Goal: Information Seeking & Learning: Learn about a topic

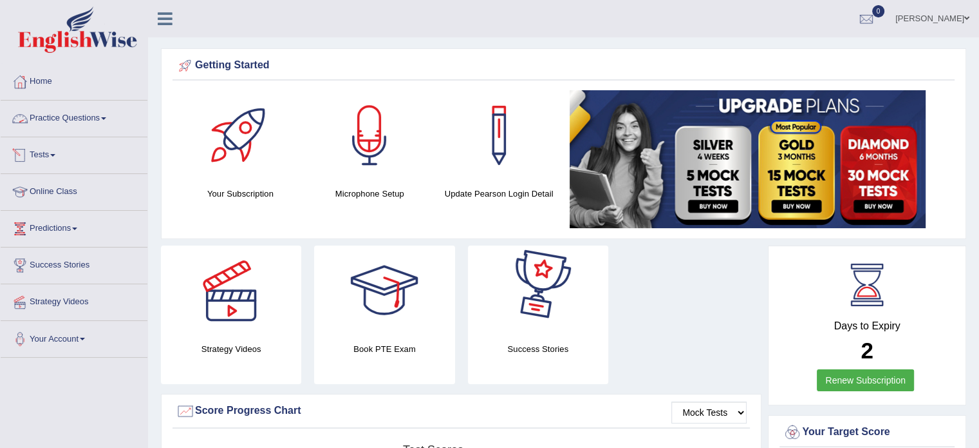
click at [106, 117] on span at bounding box center [103, 118] width 5 height 3
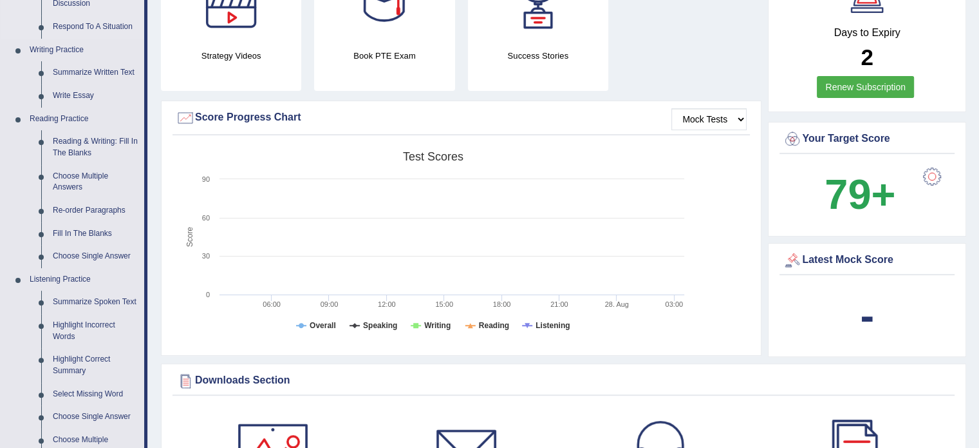
scroll to position [322, 0]
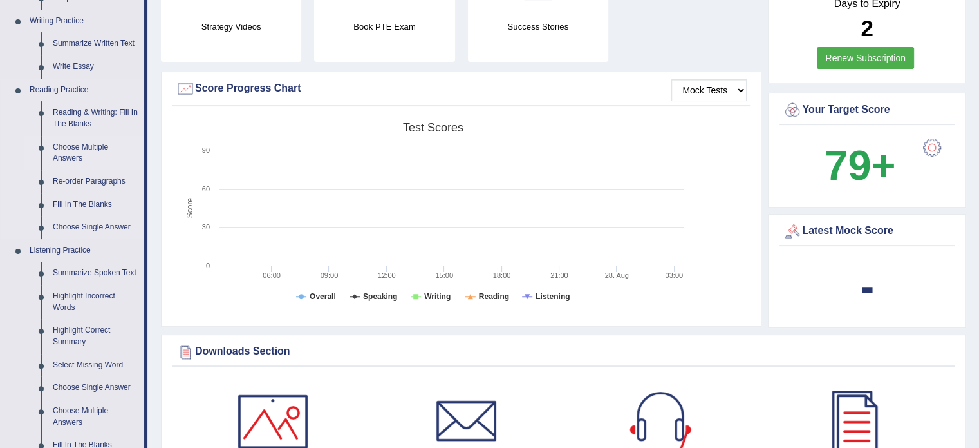
click at [78, 151] on link "Choose Multiple Answers" at bounding box center [95, 153] width 97 height 34
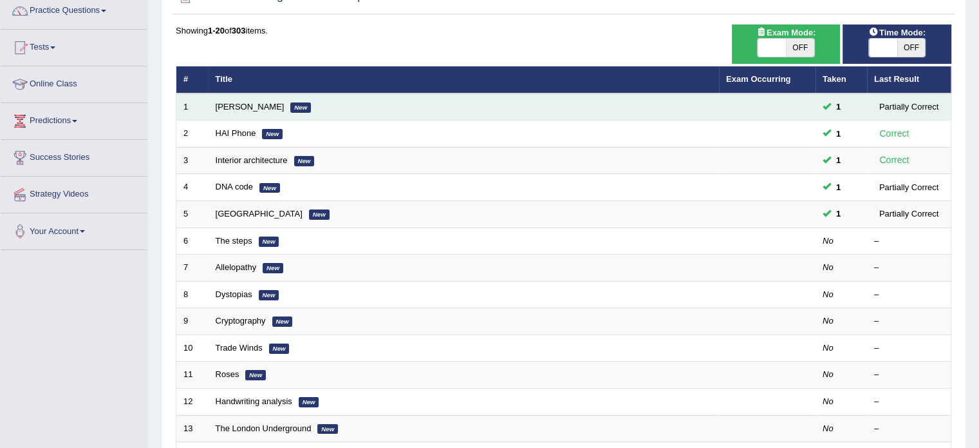
scroll to position [129, 0]
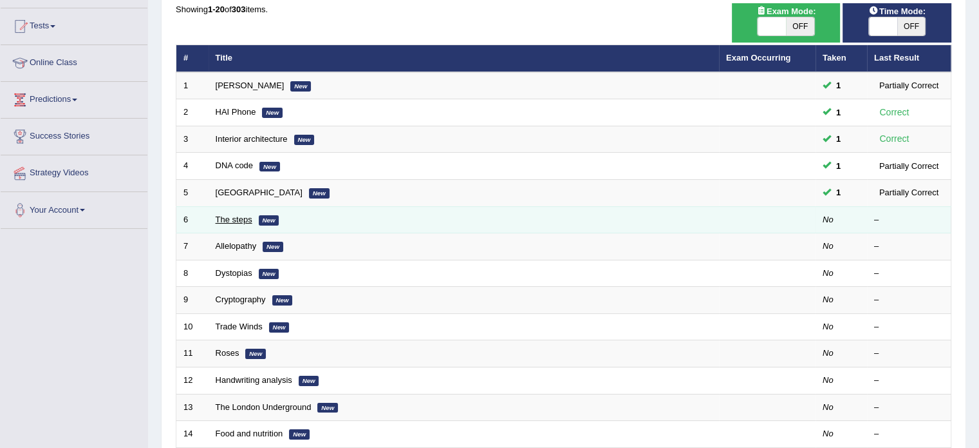
click at [229, 218] on link "The steps" at bounding box center [234, 219] width 37 height 10
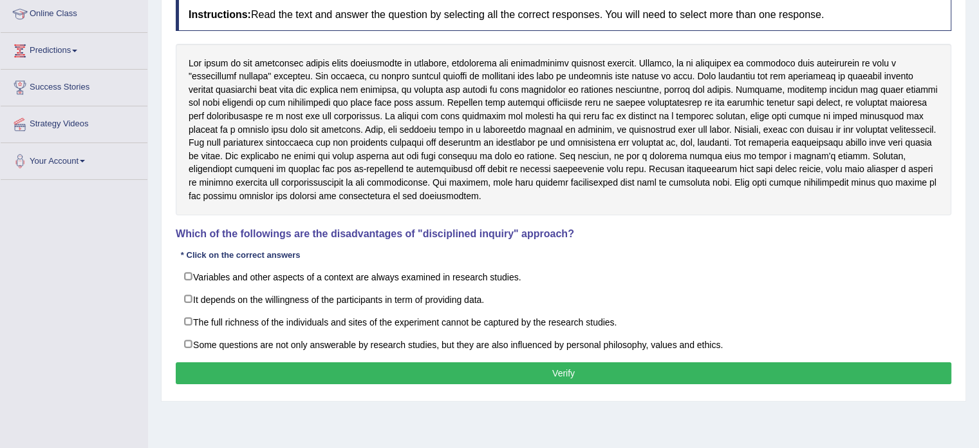
scroll to position [193, 0]
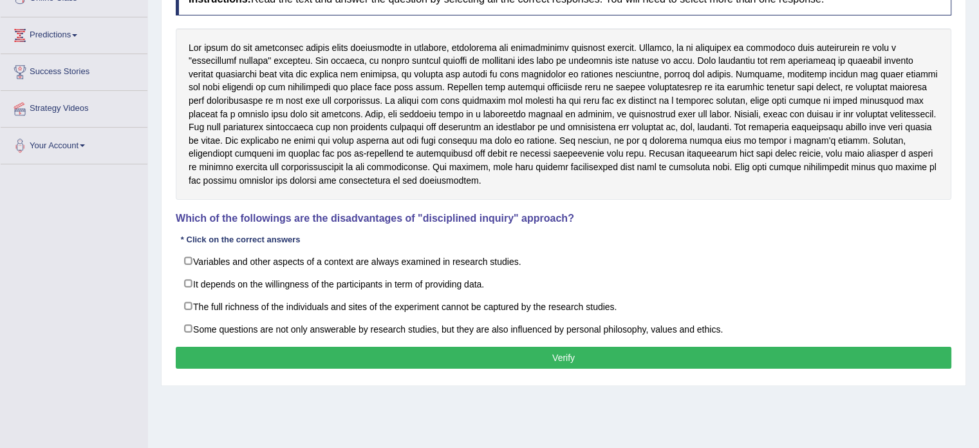
click at [845, 226] on div "Instructions: Read the text and answer the question by selecting all the correc…" at bounding box center [564, 178] width 782 height 402
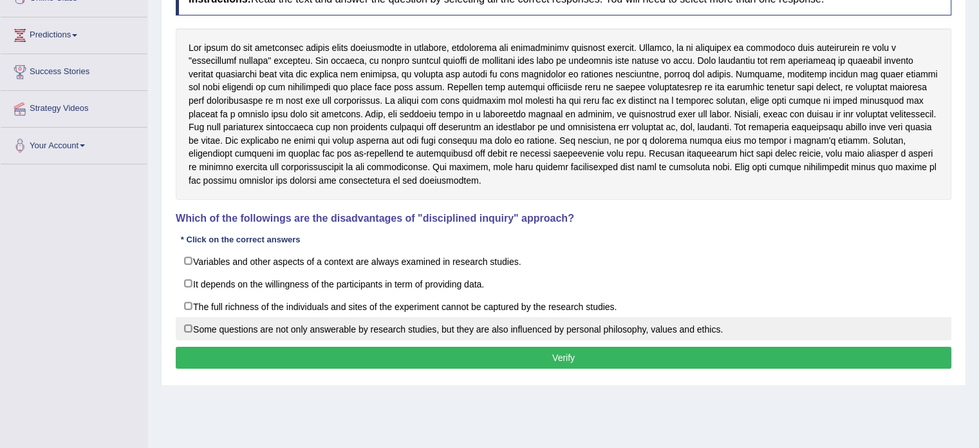
click at [191, 328] on label "Some questions are not only answerable by research studies, but they are also i…" at bounding box center [564, 328] width 776 height 23
checkbox input "true"
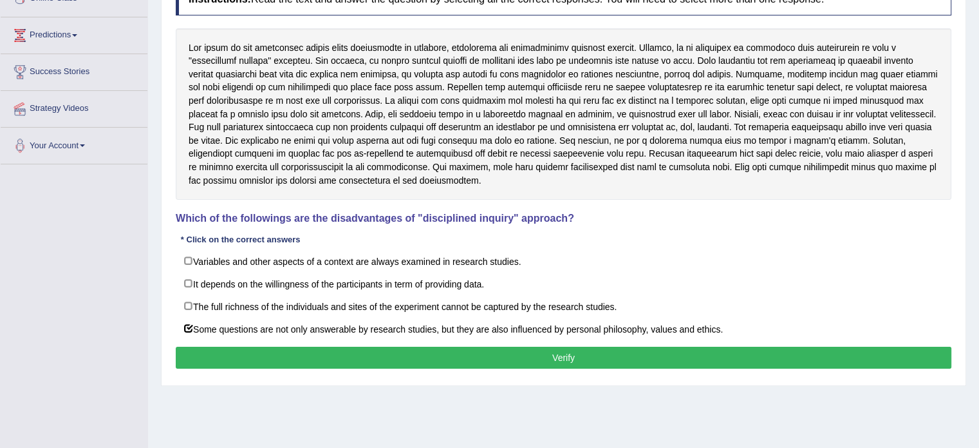
click at [588, 361] on button "Verify" at bounding box center [564, 357] width 776 height 22
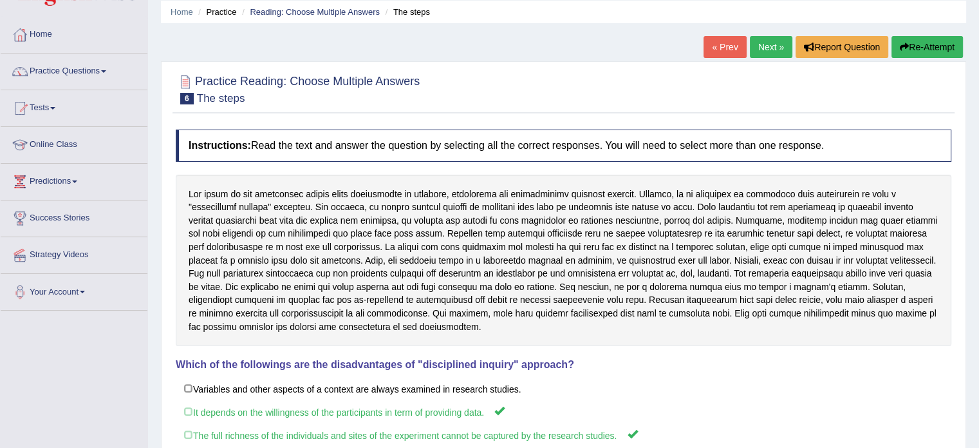
scroll to position [35, 0]
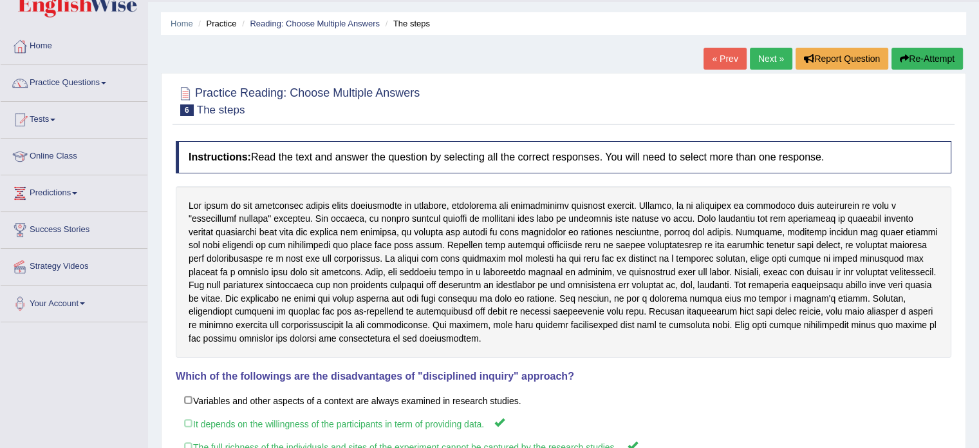
click at [773, 53] on link "Next »" at bounding box center [771, 59] width 43 height 22
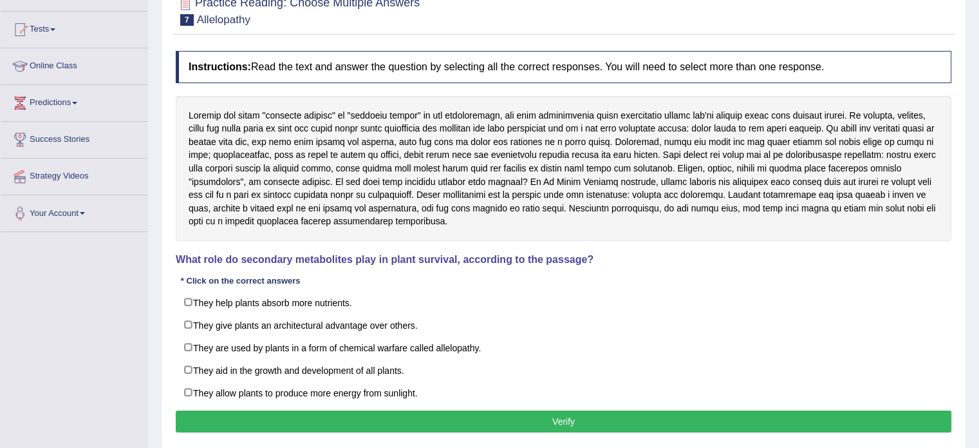
scroll to position [129, 0]
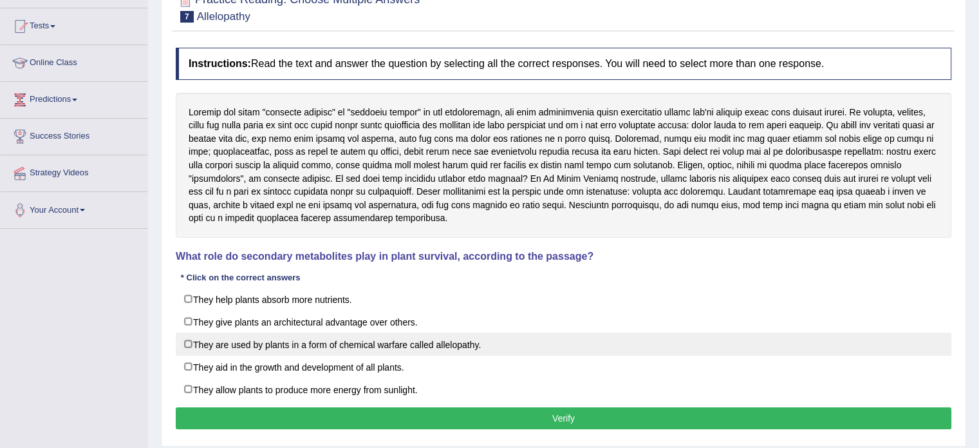
click at [185, 341] on label "They are used by plants in a form of chemical warfare called allelopathy." at bounding box center [564, 343] width 776 height 23
checkbox input "true"
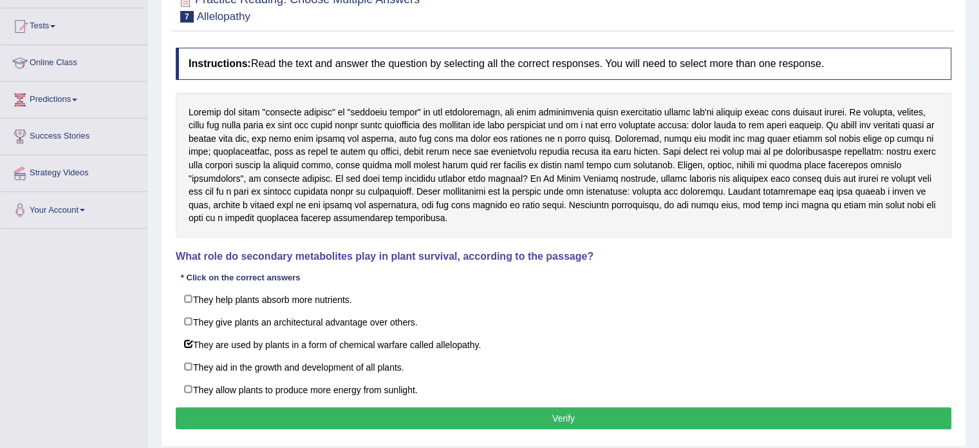
click at [564, 416] on button "Verify" at bounding box center [564, 418] width 776 height 22
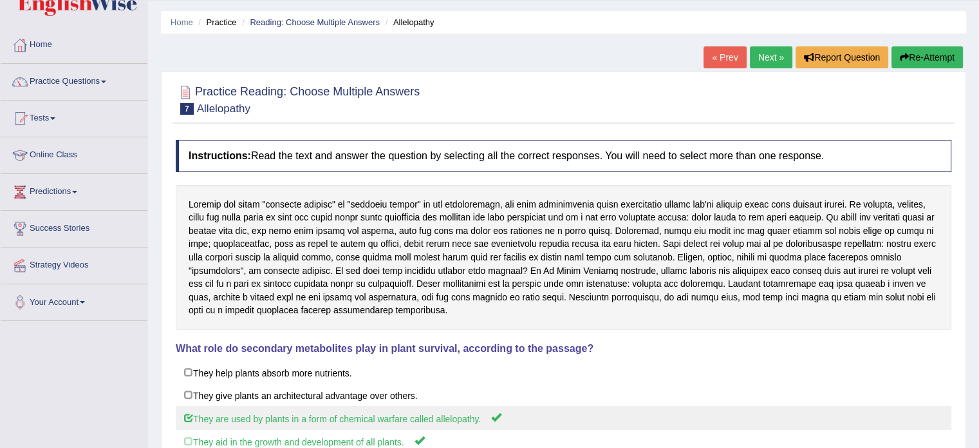
scroll to position [35, 0]
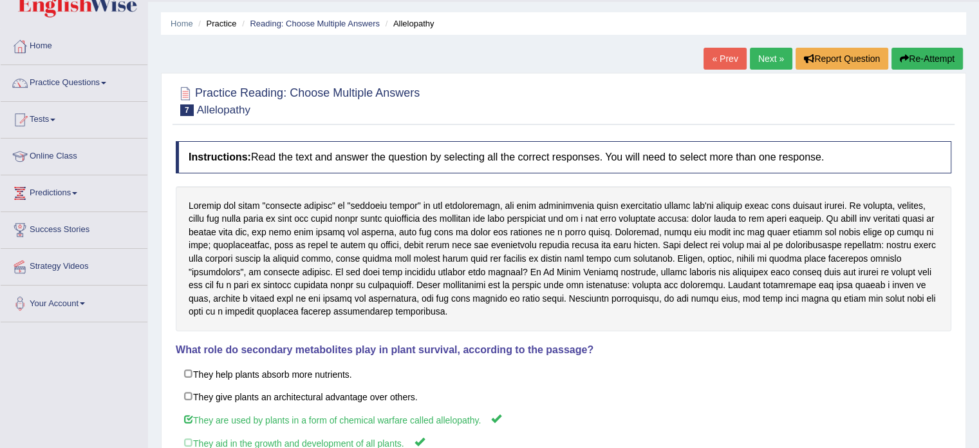
click at [756, 59] on link "Next »" at bounding box center [771, 59] width 43 height 22
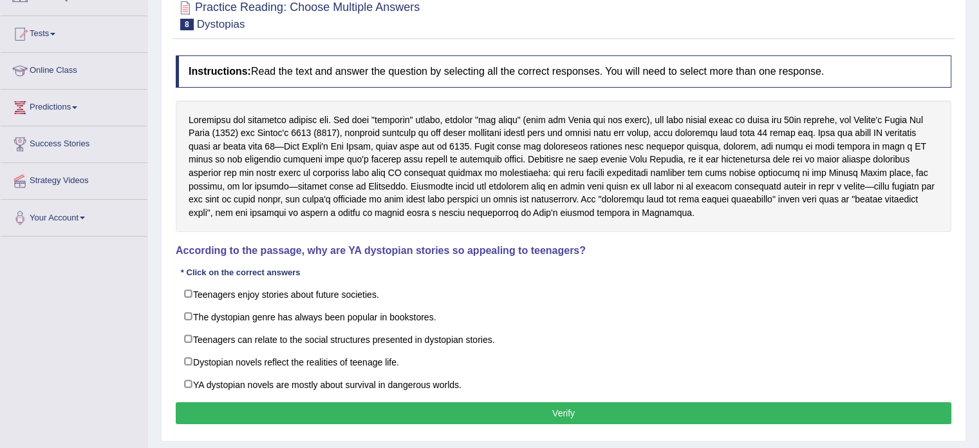
scroll to position [129, 0]
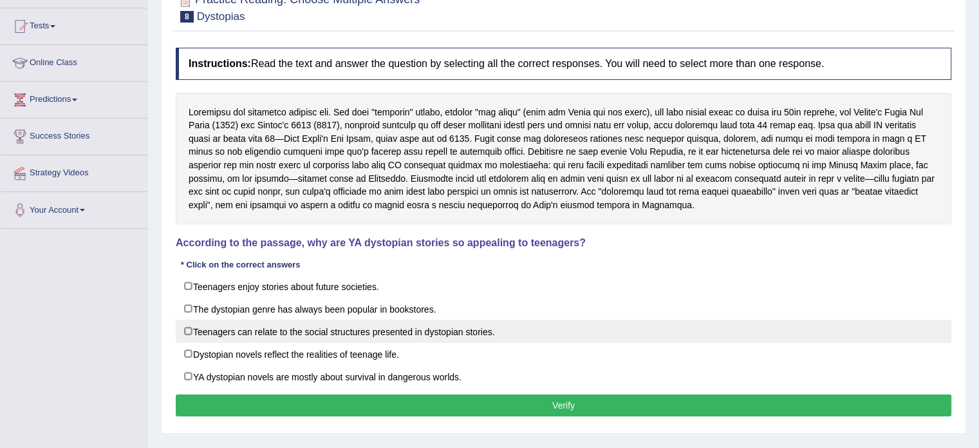
click at [281, 329] on label "Teenagers can relate to the social structures presented in dystopian stories." at bounding box center [564, 330] width 776 height 23
checkbox input "true"
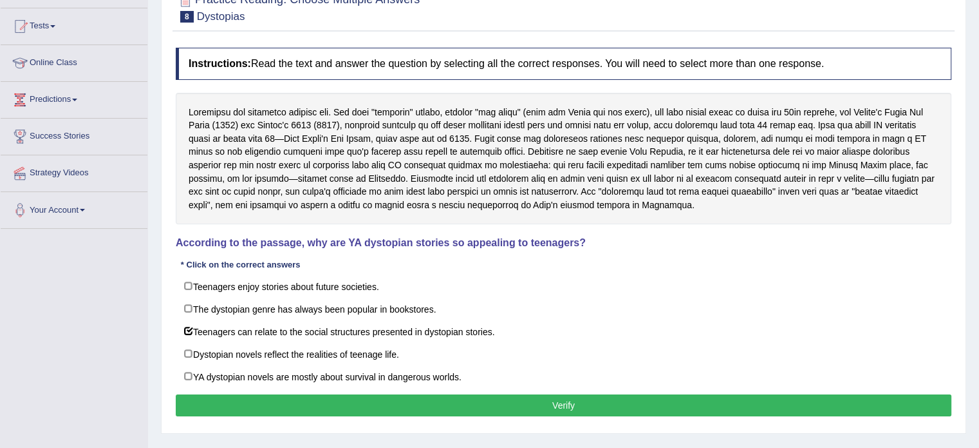
click at [376, 400] on button "Verify" at bounding box center [564, 405] width 776 height 22
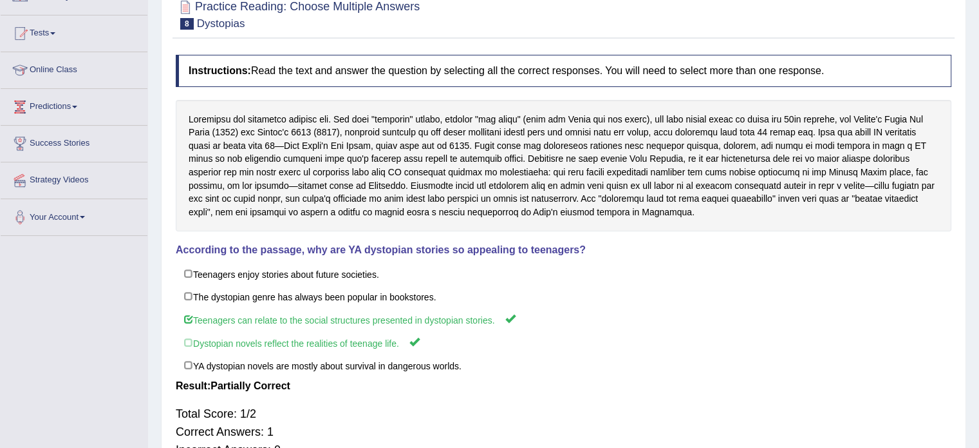
scroll to position [0, 0]
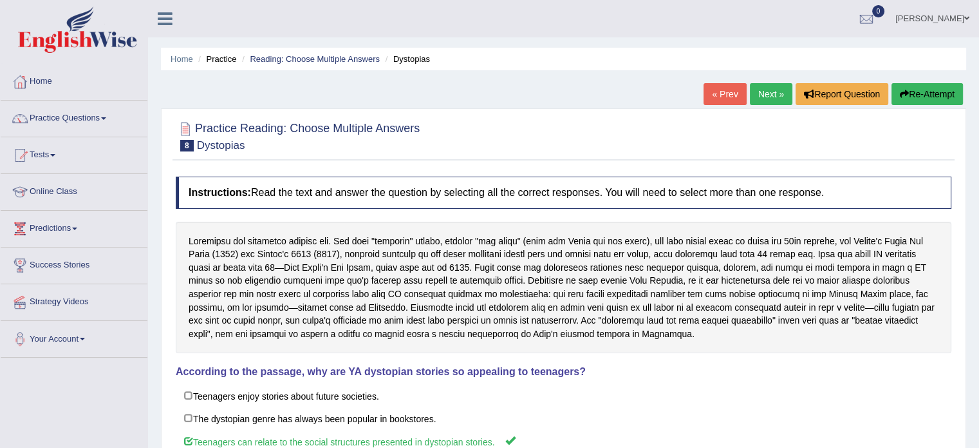
click at [768, 94] on link "Next »" at bounding box center [771, 94] width 43 height 22
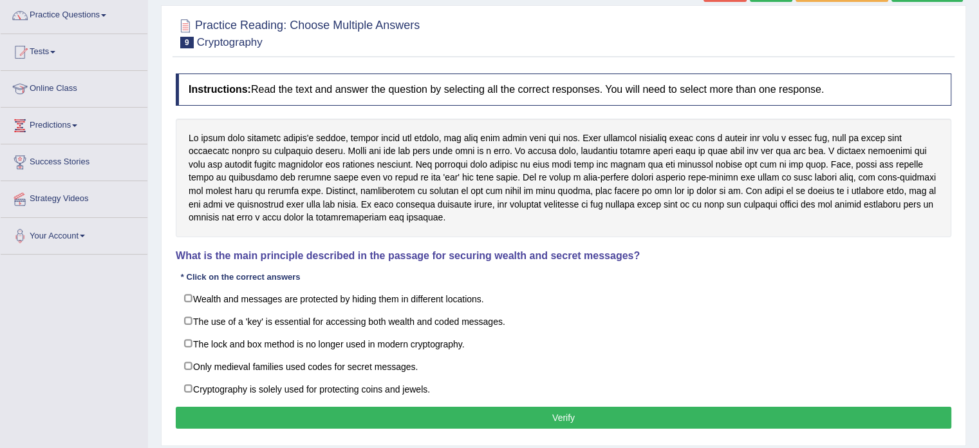
scroll to position [129, 0]
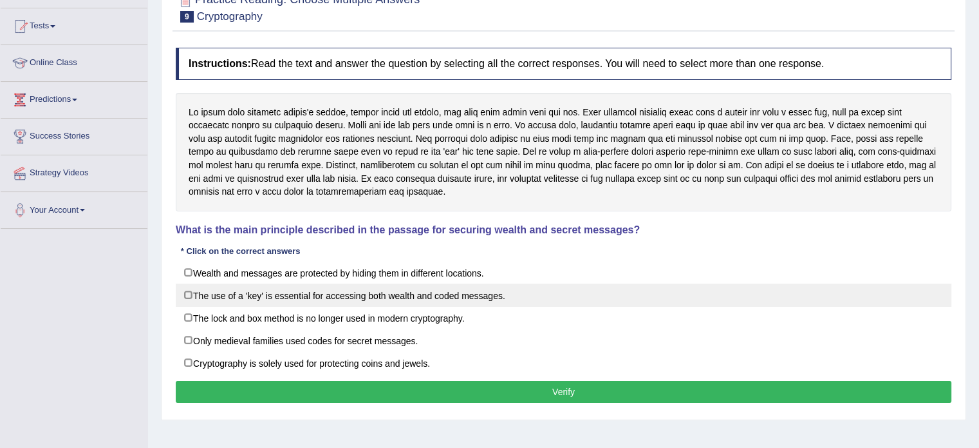
click at [295, 298] on label "The use of a 'key' is essential for accessing both wealth and coded messages." at bounding box center [564, 294] width 776 height 23
checkbox input "true"
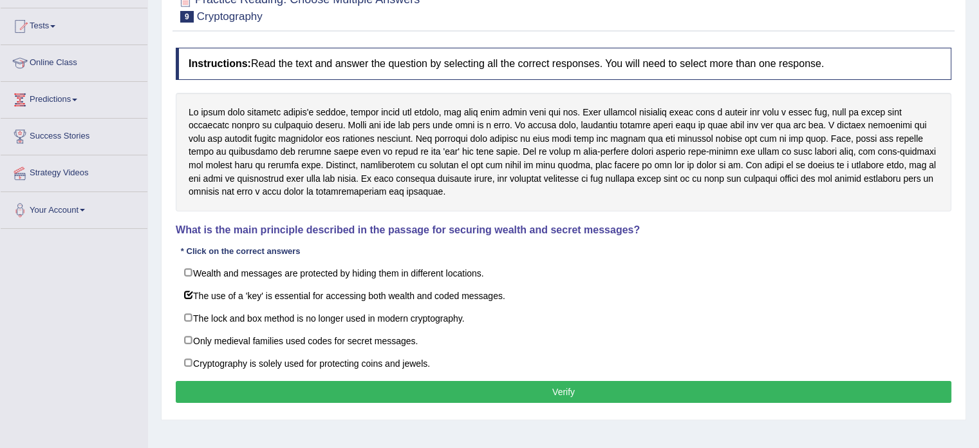
click at [424, 393] on button "Verify" at bounding box center [564, 392] width 776 height 22
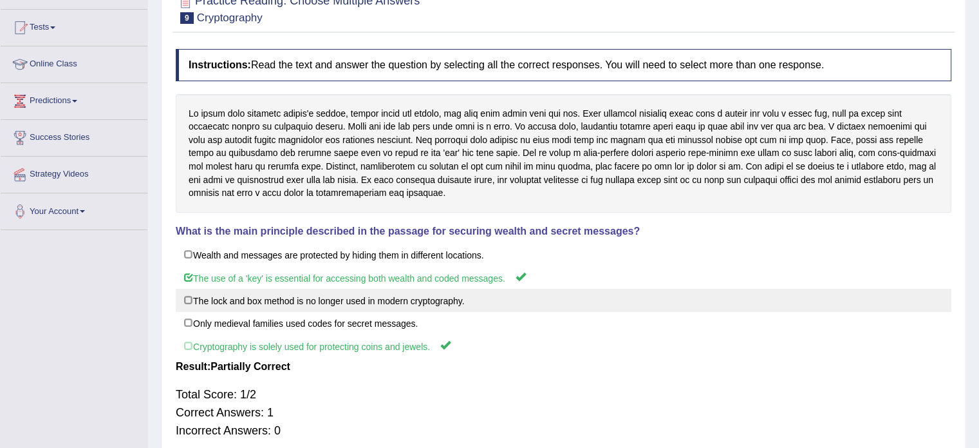
scroll to position [35, 0]
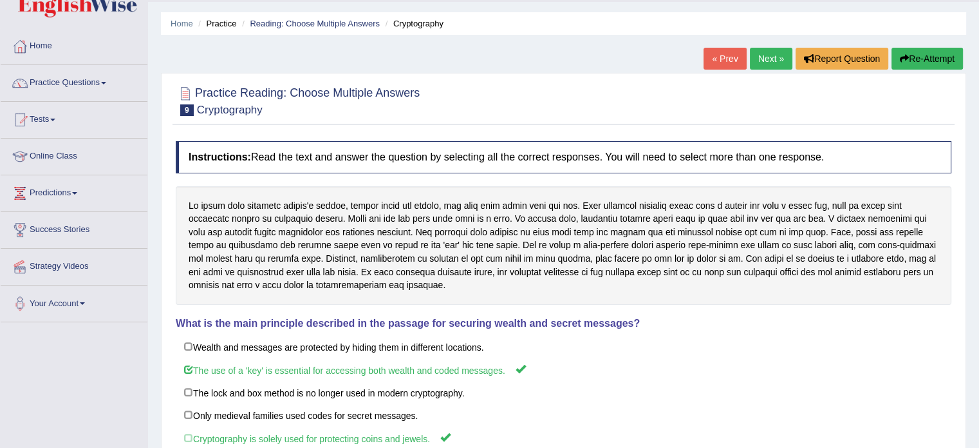
click at [763, 64] on link "Next »" at bounding box center [771, 59] width 43 height 22
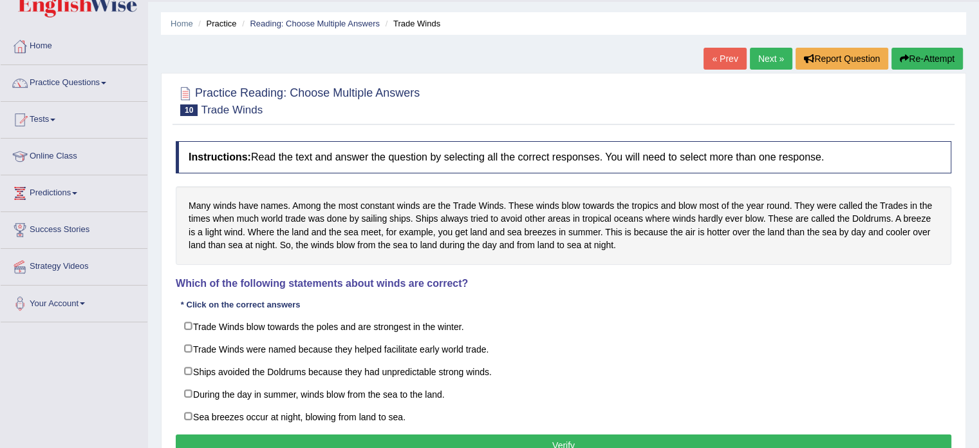
scroll to position [64, 0]
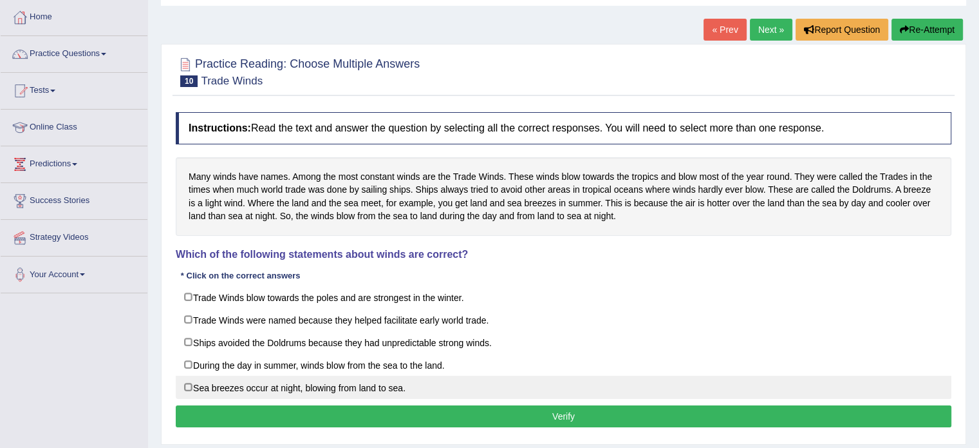
click at [230, 383] on label "Sea breezes occur at night, blowing from land to sea." at bounding box center [564, 386] width 776 height 23
checkbox input "true"
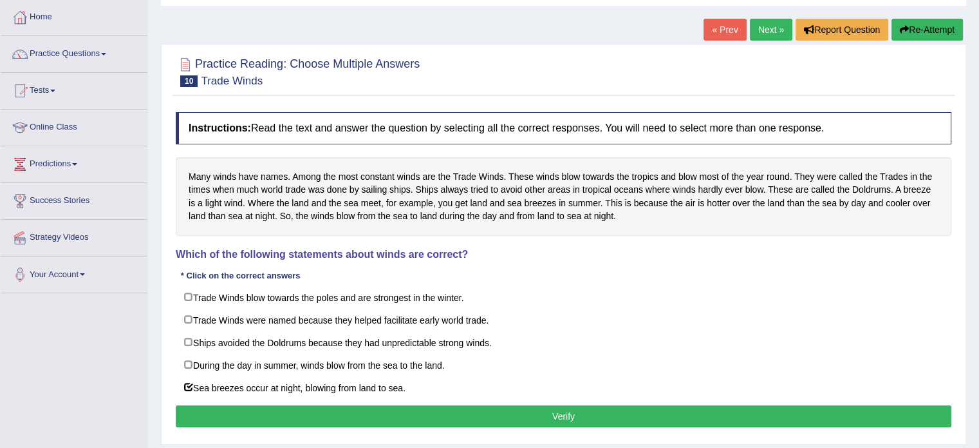
click at [366, 420] on button "Verify" at bounding box center [564, 416] width 776 height 22
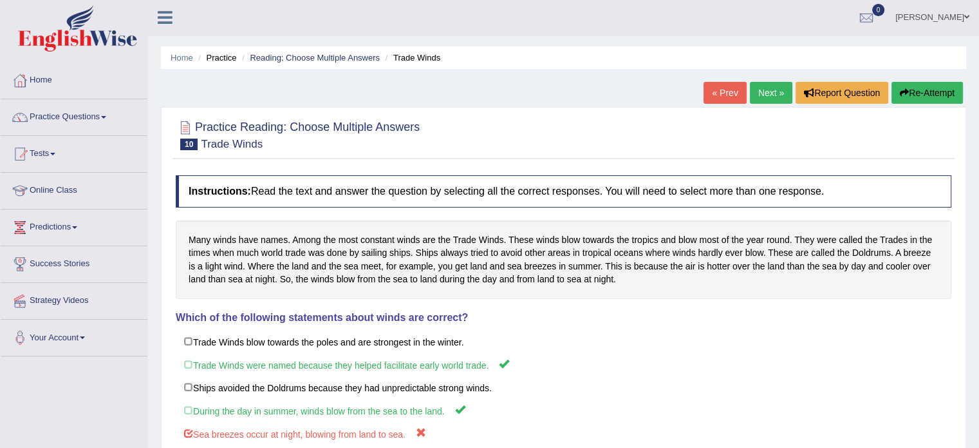
scroll to position [0, 0]
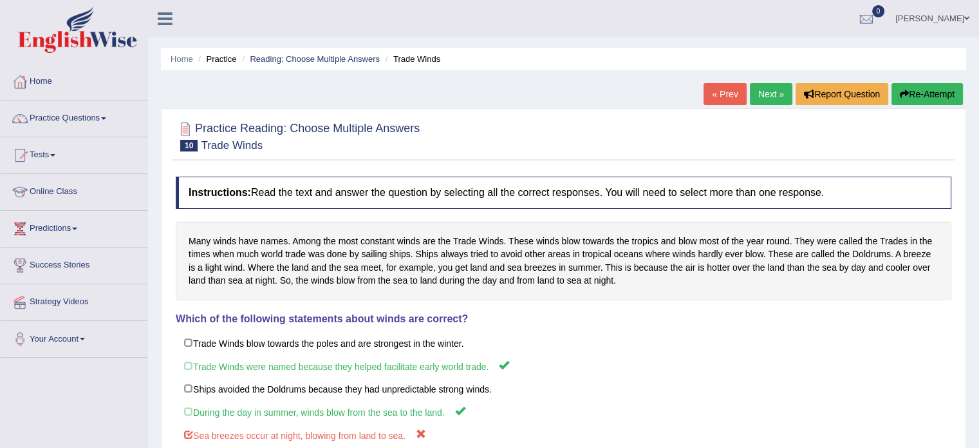
click at [767, 97] on link "Next »" at bounding box center [771, 94] width 43 height 22
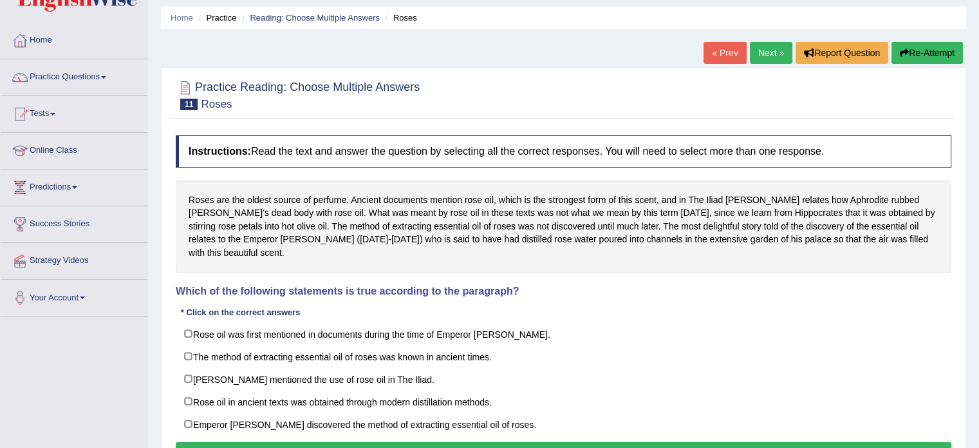
scroll to position [64, 0]
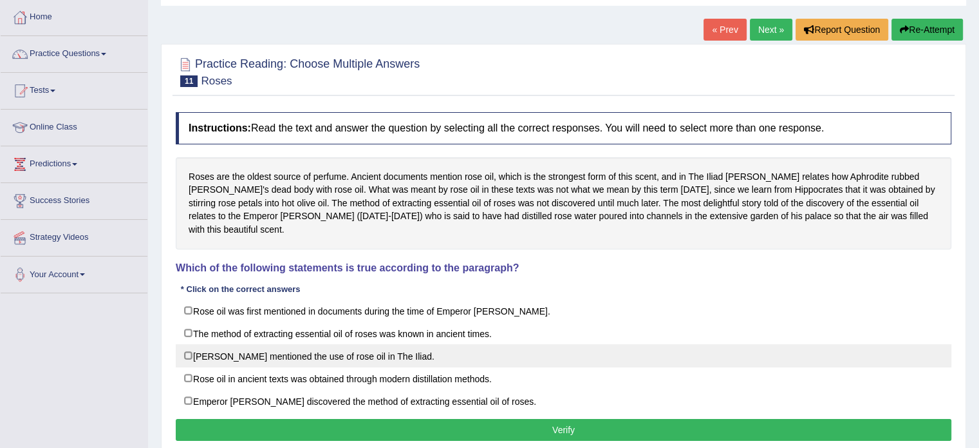
click at [195, 344] on label "[PERSON_NAME] mentioned the use of rose oil in The Iliad." at bounding box center [564, 355] width 776 height 23
checkbox input "true"
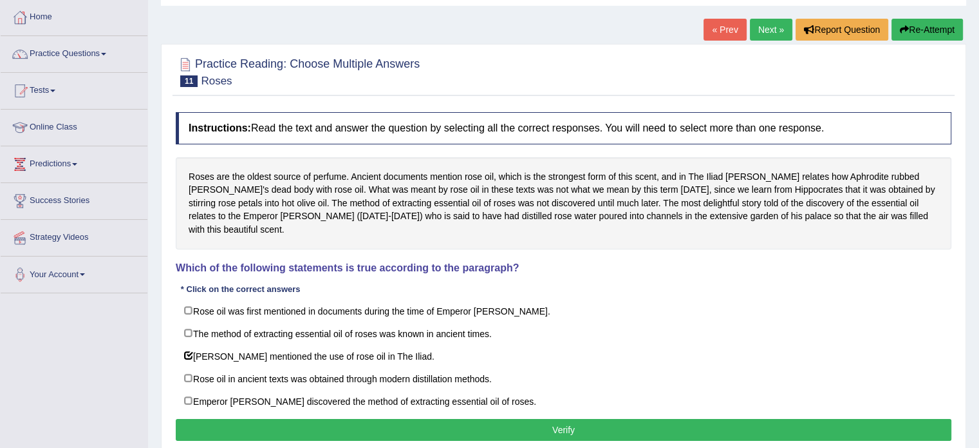
click at [350, 419] on button "Verify" at bounding box center [564, 430] width 776 height 22
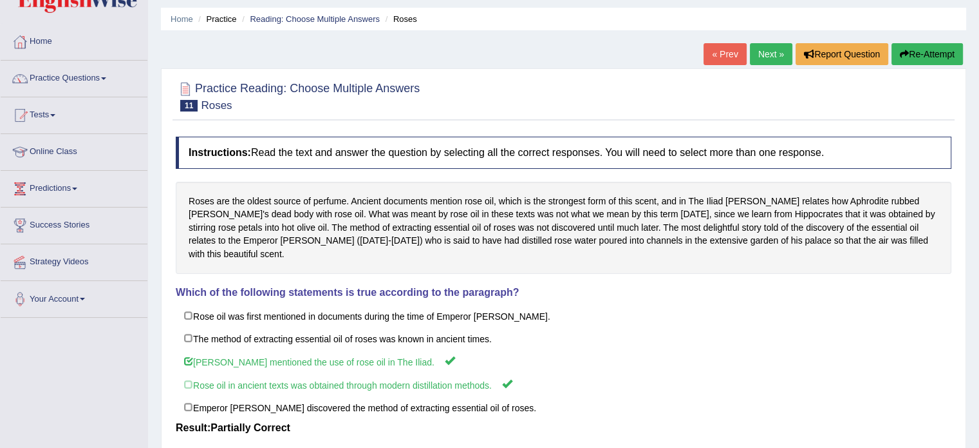
scroll to position [0, 0]
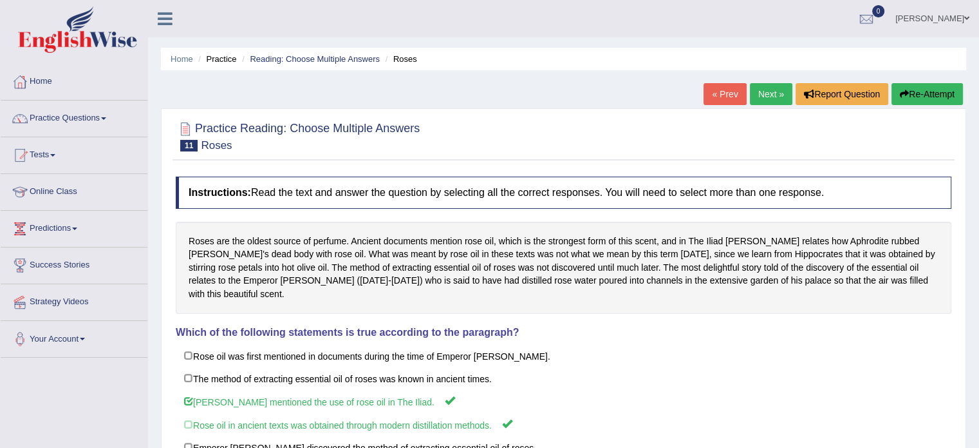
click at [771, 96] on link "Next »" at bounding box center [771, 94] width 43 height 22
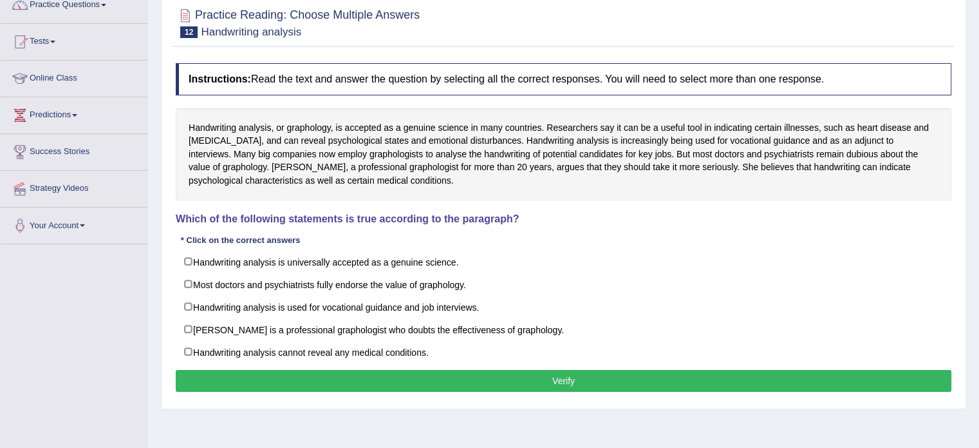
scroll to position [129, 0]
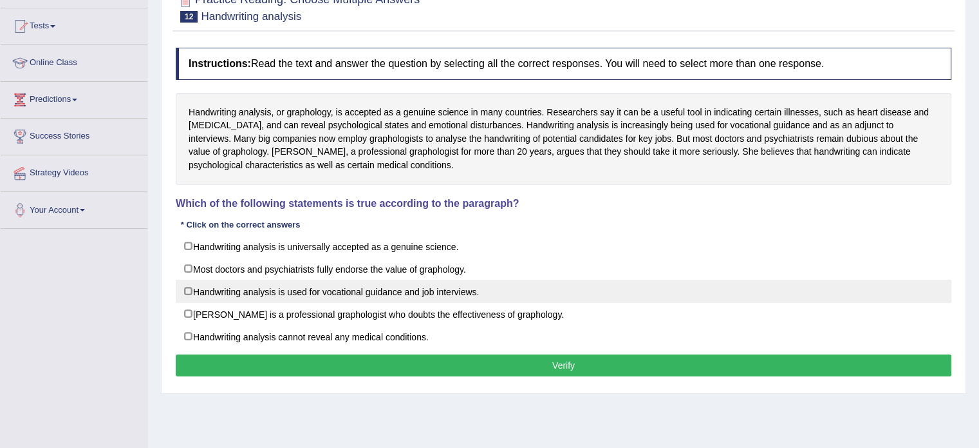
click at [462, 287] on label "Handwriting analysis is used for vocational guidance and job interviews." at bounding box center [564, 290] width 776 height 23
checkbox input "true"
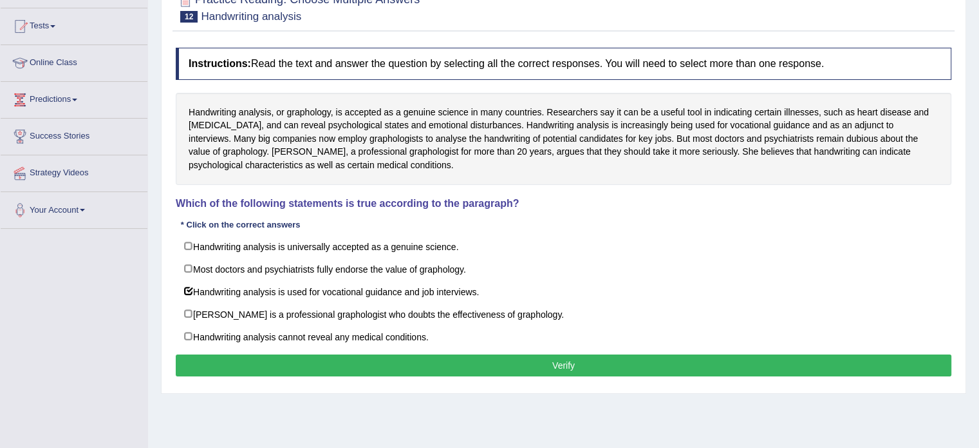
click at [340, 361] on button "Verify" at bounding box center [564, 365] width 776 height 22
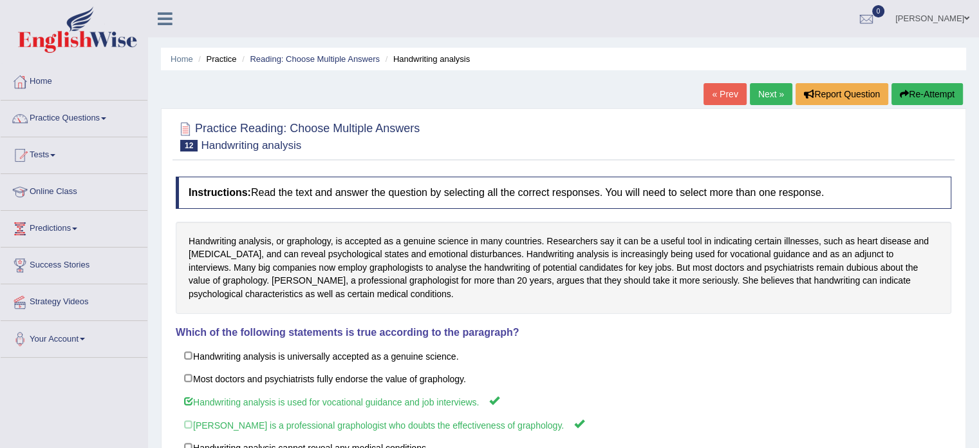
scroll to position [0, 0]
click at [771, 94] on link "Next »" at bounding box center [771, 94] width 43 height 22
